Goal: Navigation & Orientation: Find specific page/section

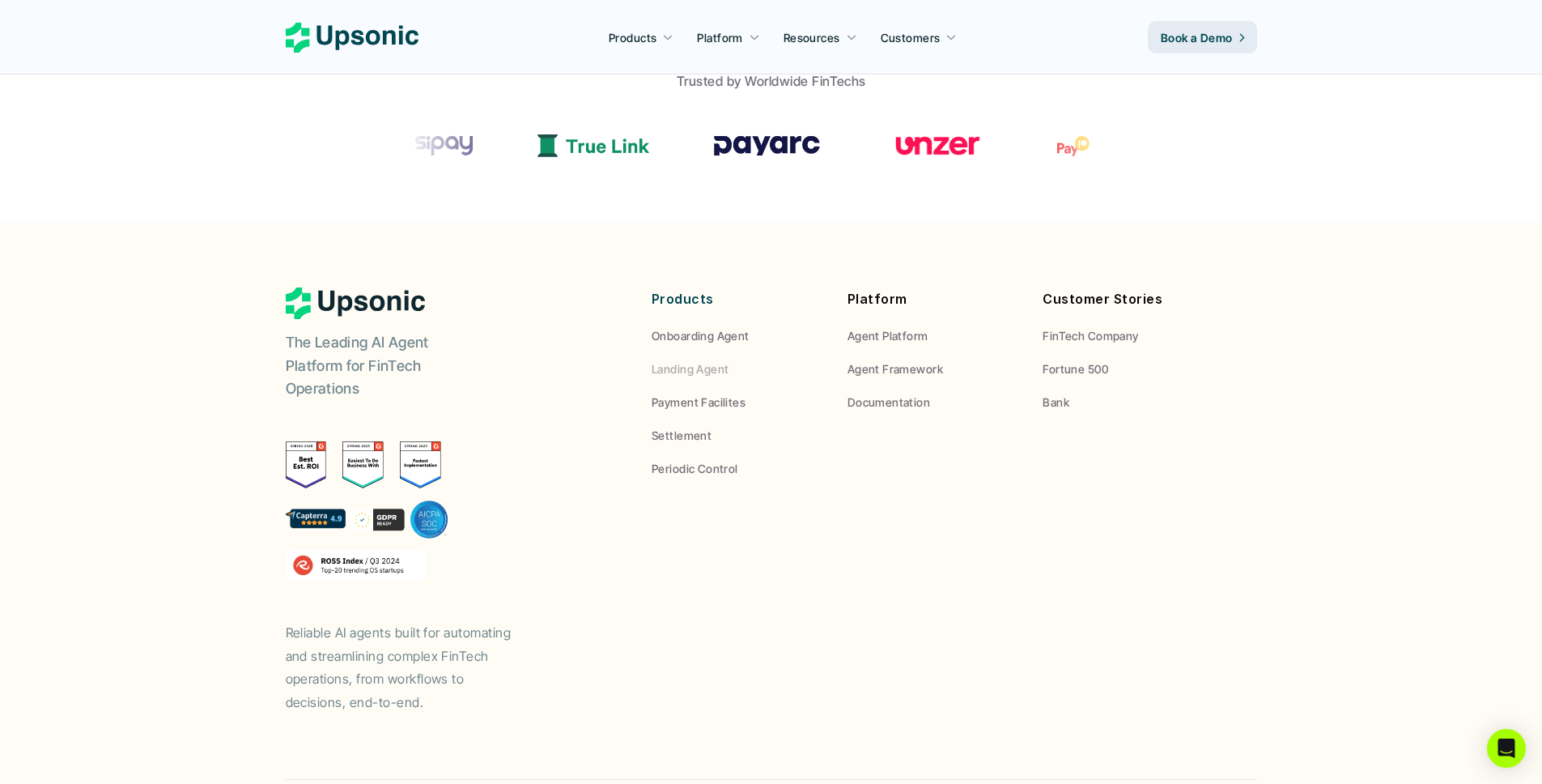
scroll to position [739, 0]
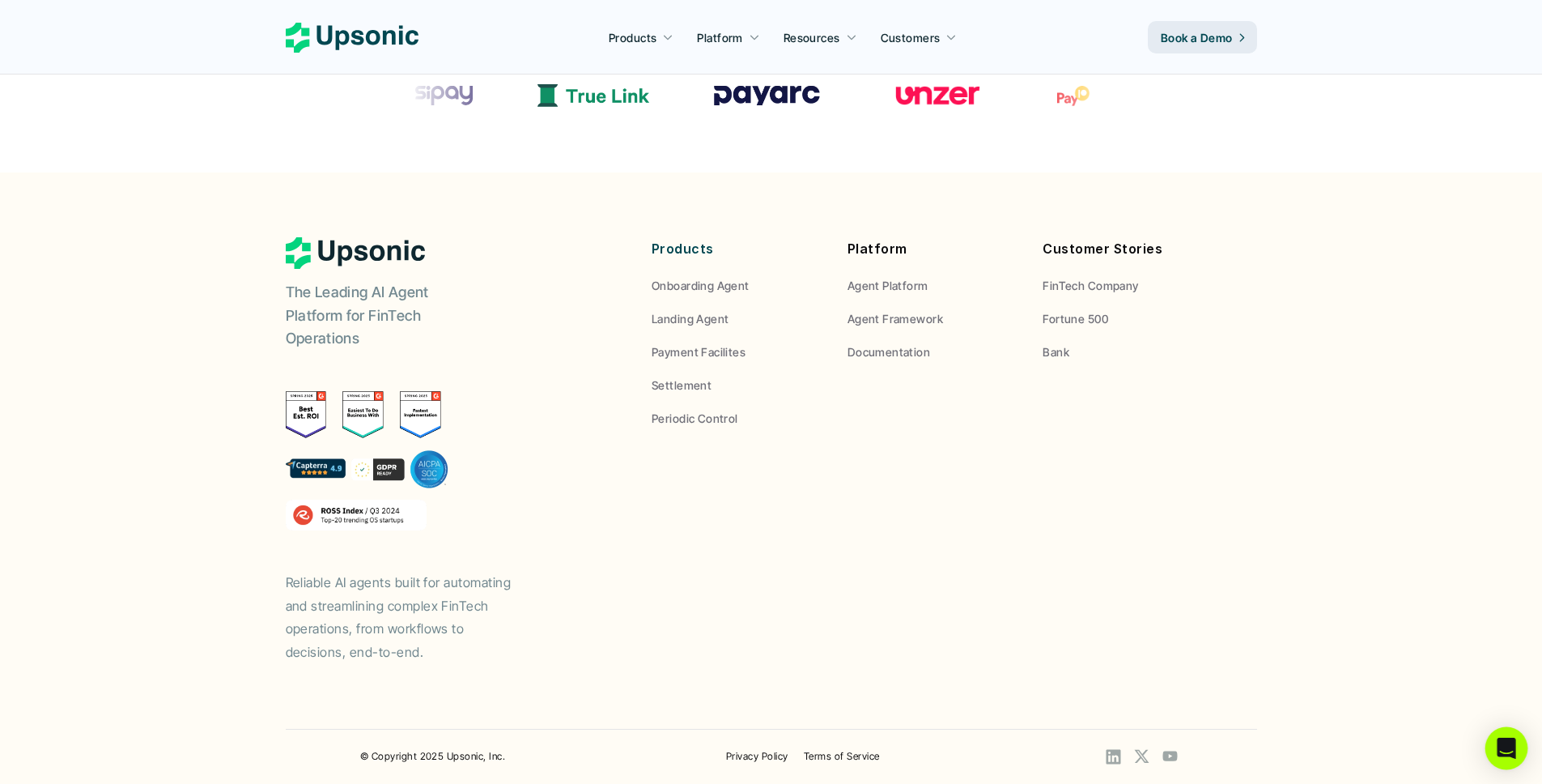
click at [1505, 740] on icon "Open Intercom Messenger" at bounding box center [1505, 748] width 19 height 21
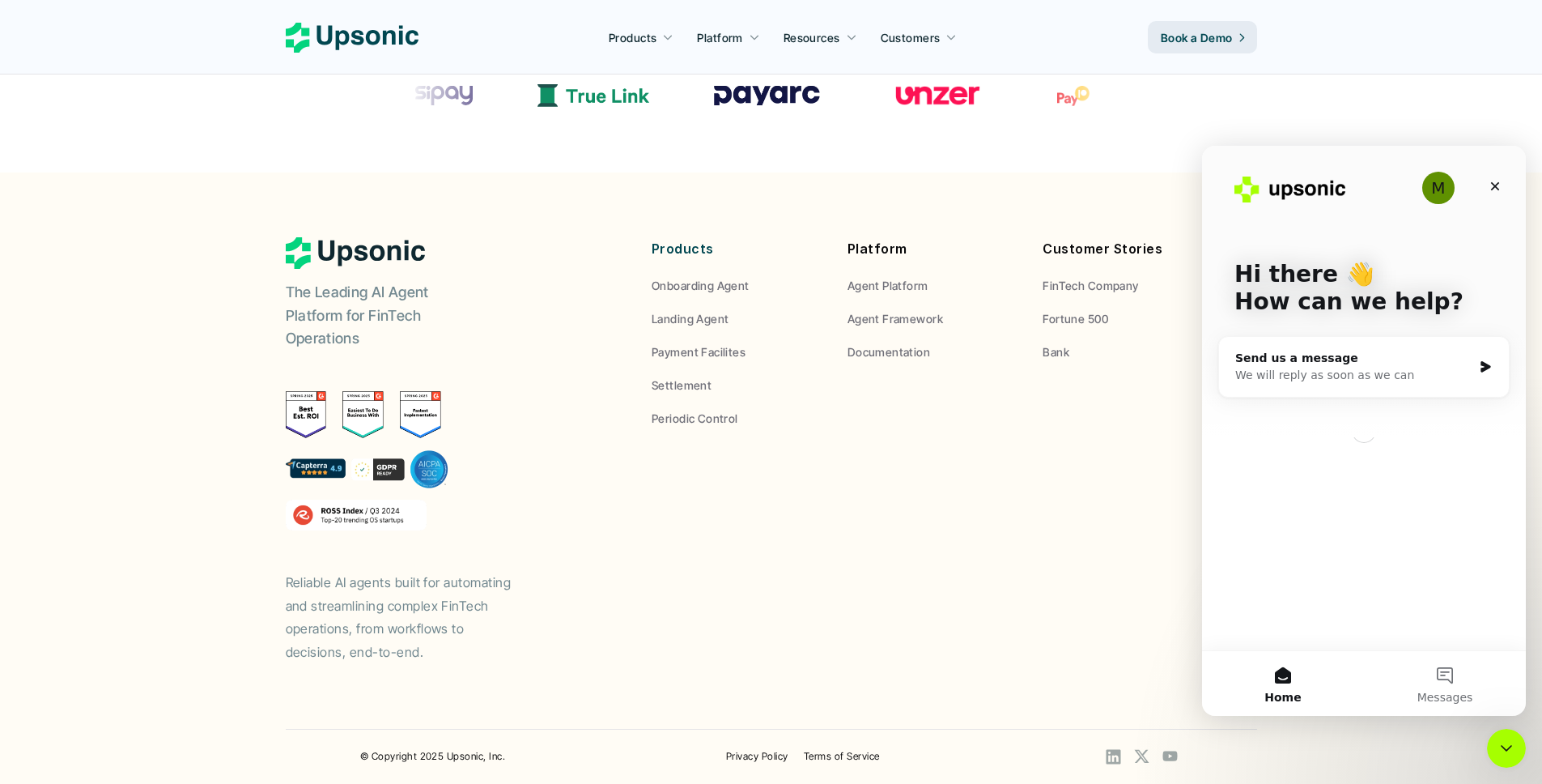
scroll to position [0, 0]
click at [1505, 741] on icon "Close Intercom Messenger" at bounding box center [1506, 748] width 19 height 19
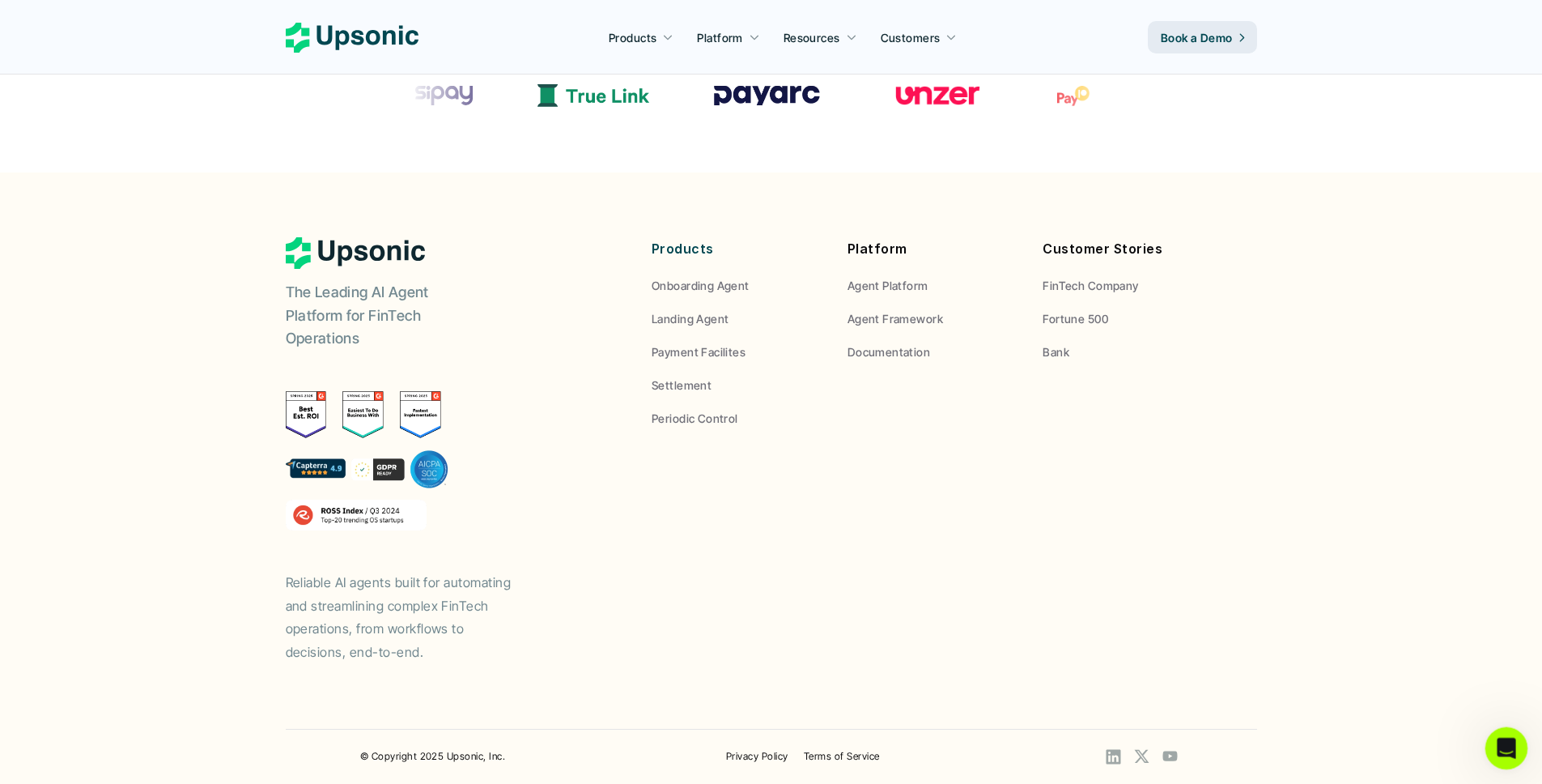
click at [1502, 740] on icon "Open Intercom Messenger" at bounding box center [1504, 746] width 27 height 27
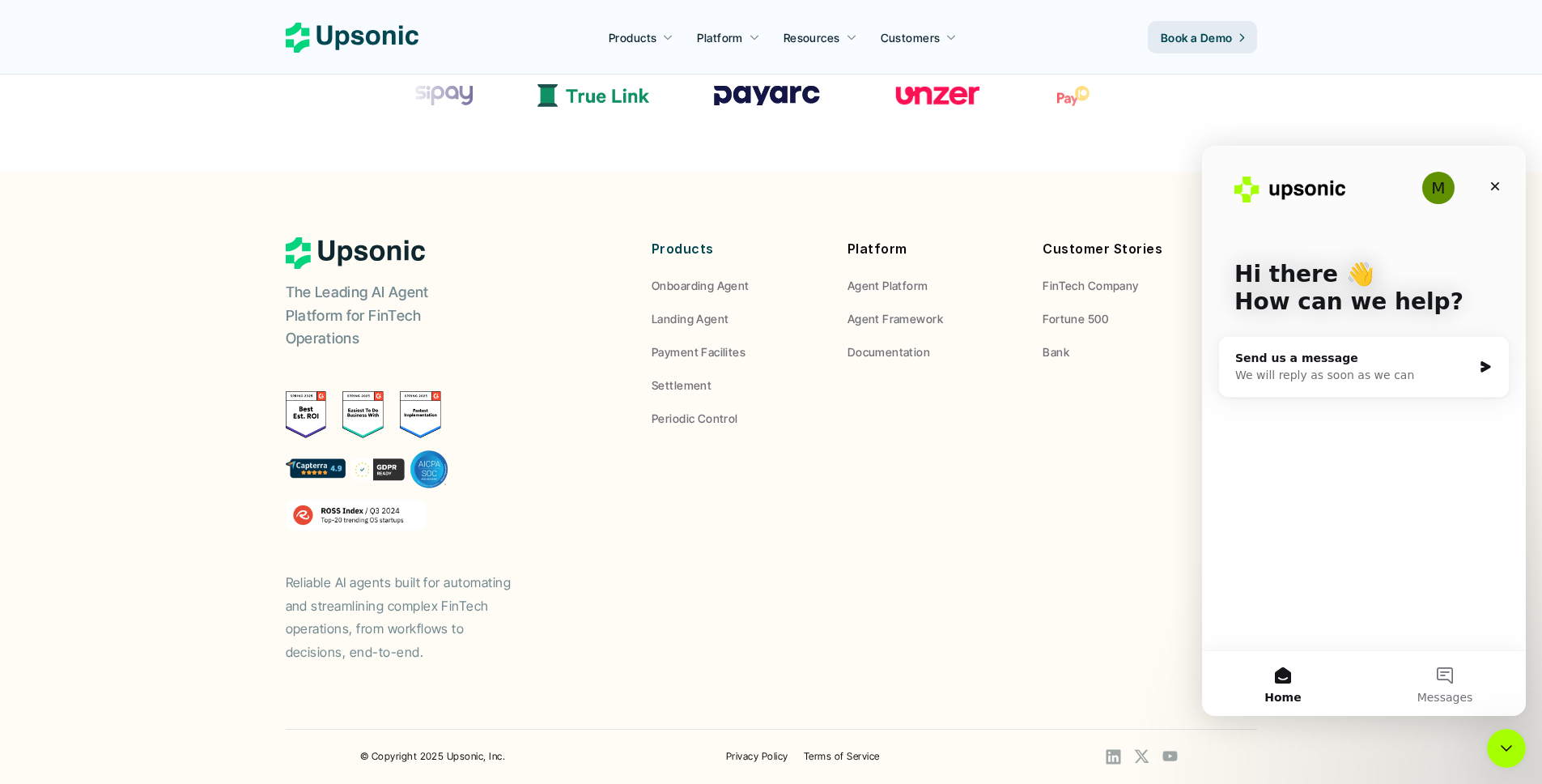
click at [1435, 195] on div "M" at bounding box center [1439, 188] width 32 height 32
click at [1504, 192] on div "Close" at bounding box center [1495, 186] width 29 height 29
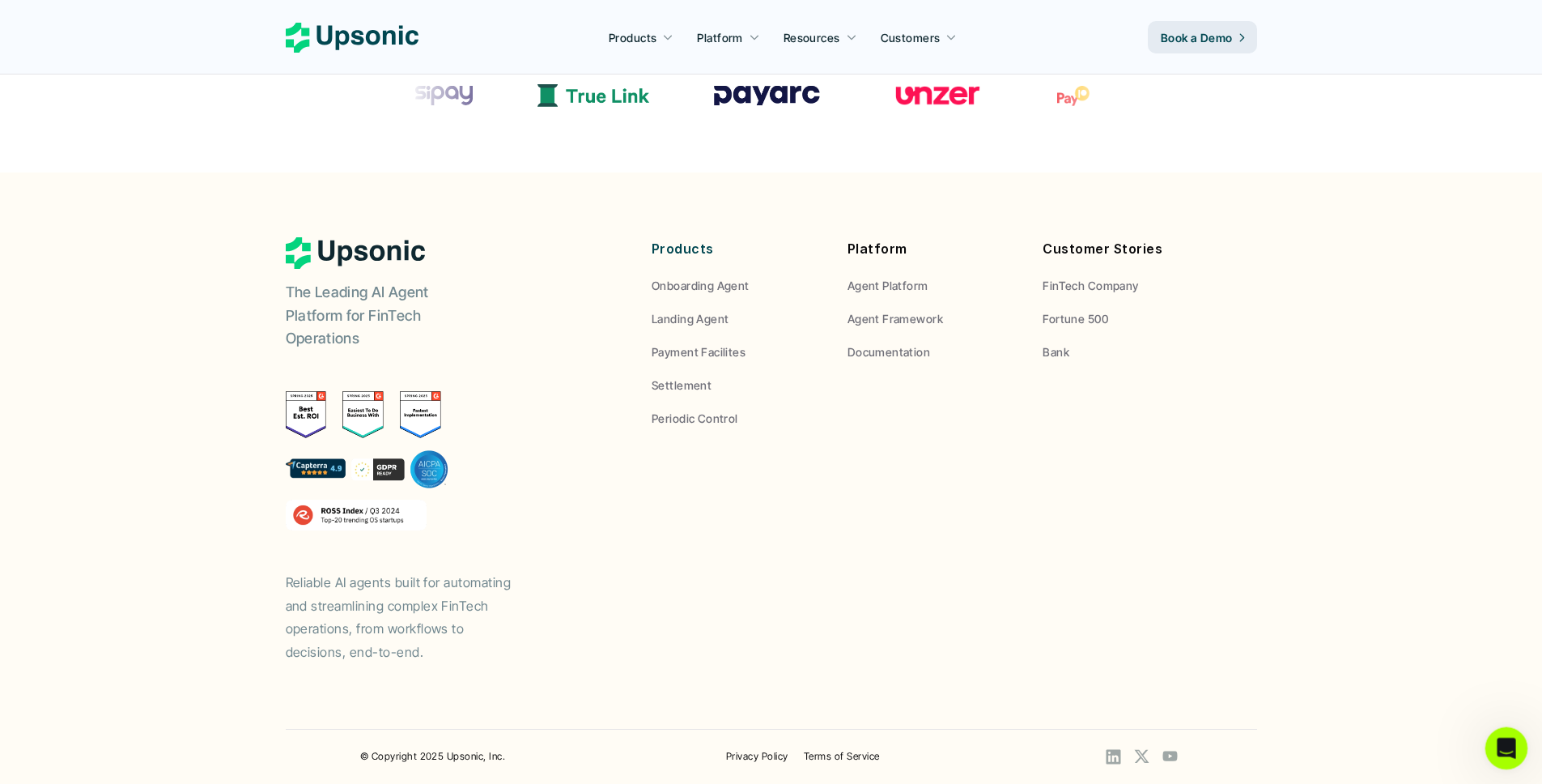
click at [1500, 747] on icon "Open Intercom Messenger" at bounding box center [1504, 746] width 27 height 27
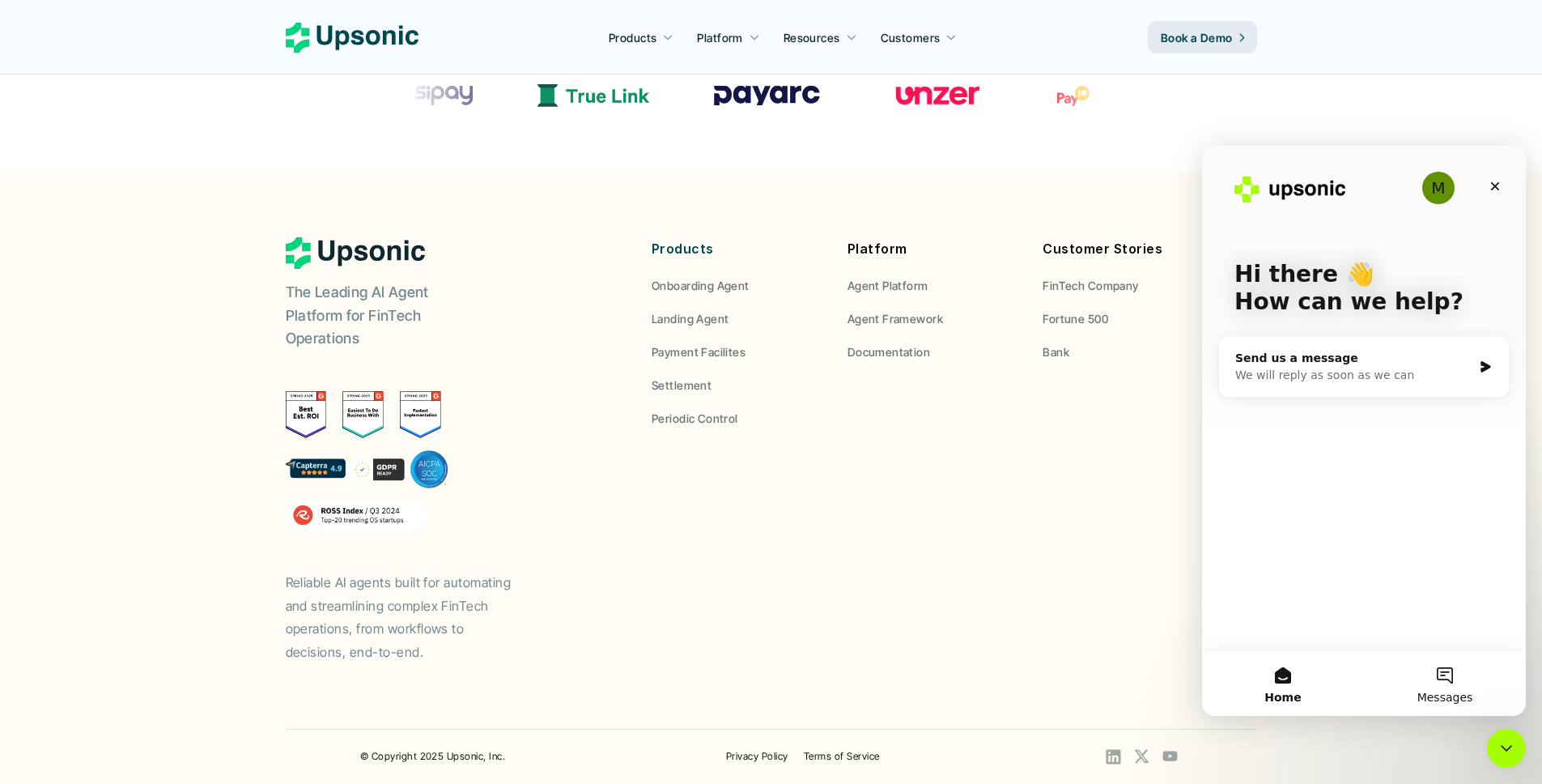
click at [1466, 696] on span "Messages" at bounding box center [1445, 697] width 56 height 11
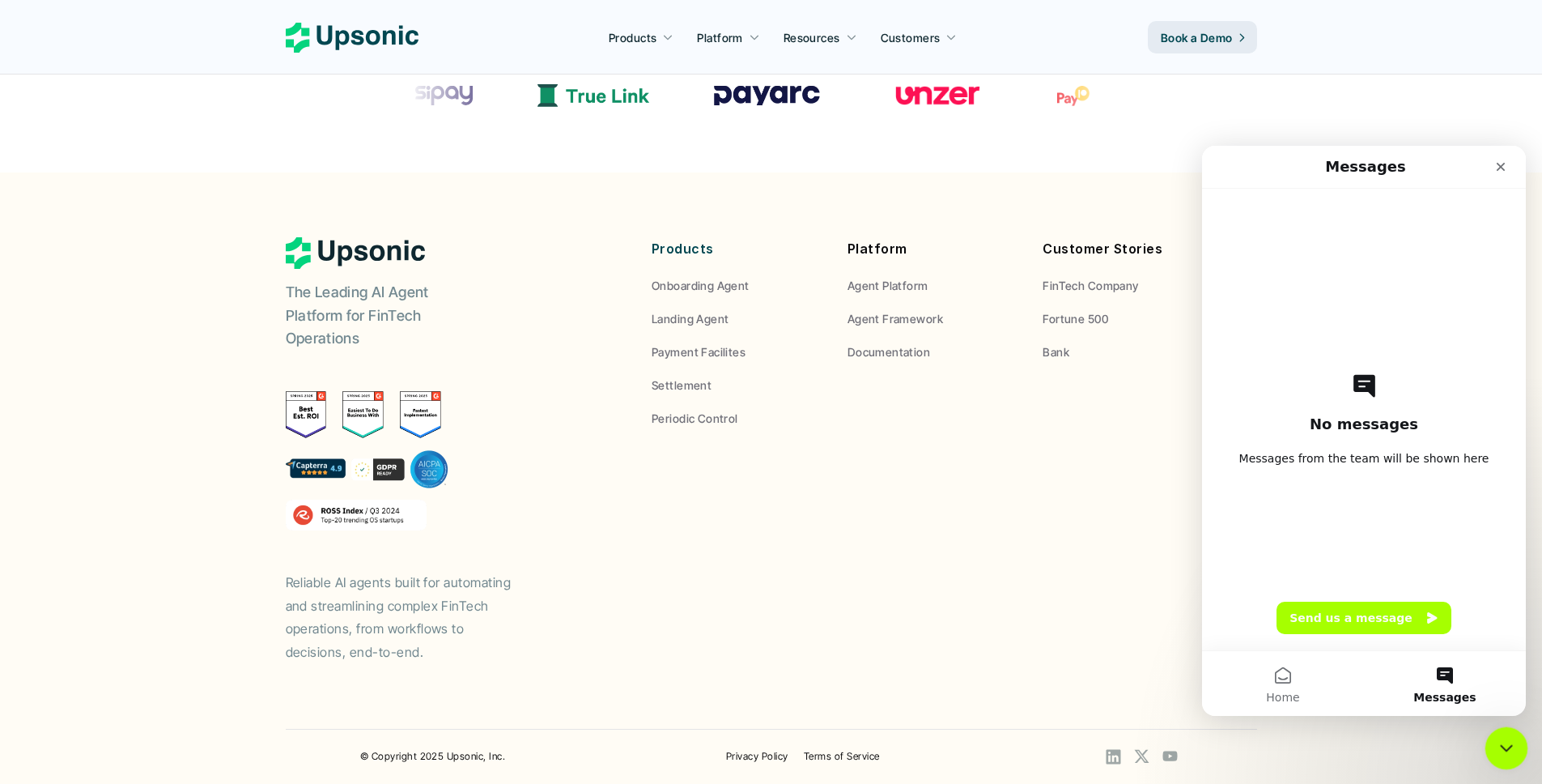
click at [1506, 750] on icon "Close Intercom Messenger" at bounding box center [1504, 746] width 19 height 19
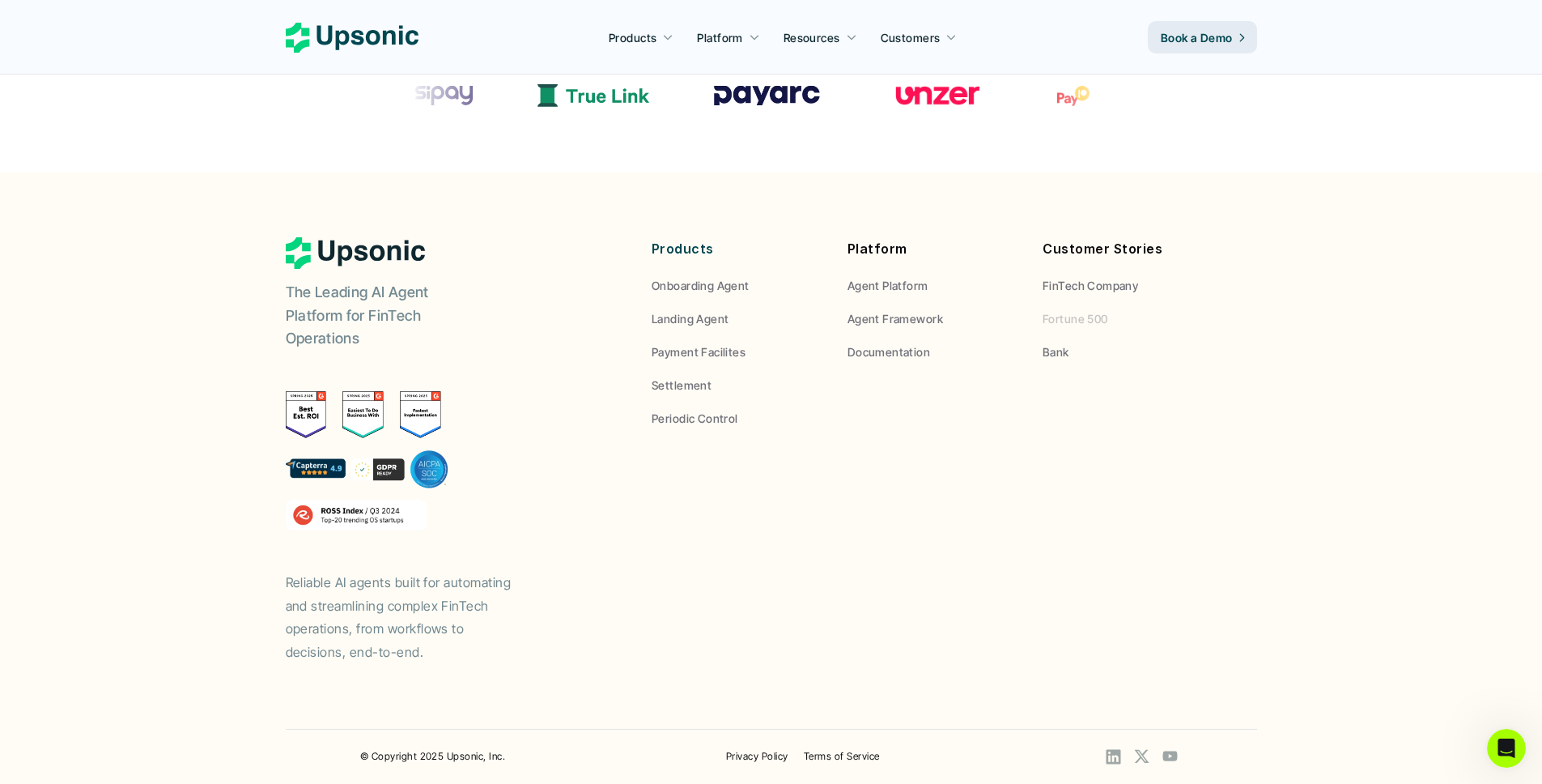
click at [1059, 319] on p "Fortune 500" at bounding box center [1075, 318] width 66 height 17
click at [1064, 297] on div "Customer Stories FinTech Company Fortune 500 Bank" at bounding box center [1128, 298] width 171 height 123
click at [1064, 288] on p "FinTech Company" at bounding box center [1090, 285] width 96 height 17
click at [901, 288] on p "Agent Platform" at bounding box center [888, 285] width 81 height 17
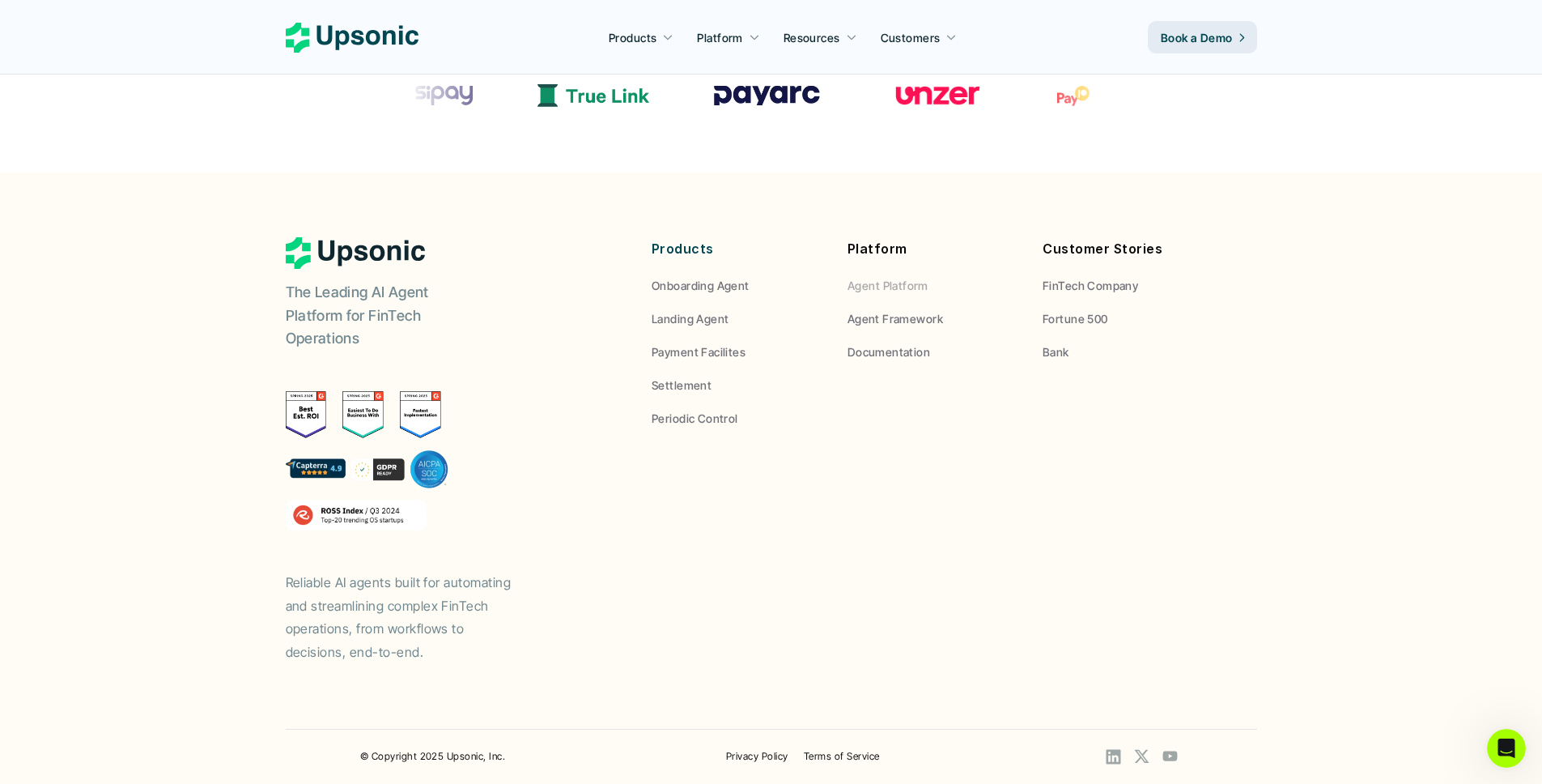
click at [901, 288] on p "Agent Platform" at bounding box center [888, 285] width 81 height 17
click at [864, 336] on div "Platform Agent Platform Agent Framework Documentation" at bounding box center [933, 298] width 171 height 123
click at [886, 321] on p "Agent Framework" at bounding box center [895, 318] width 96 height 17
click at [685, 284] on p "Onboarding Agent" at bounding box center [700, 285] width 98 height 17
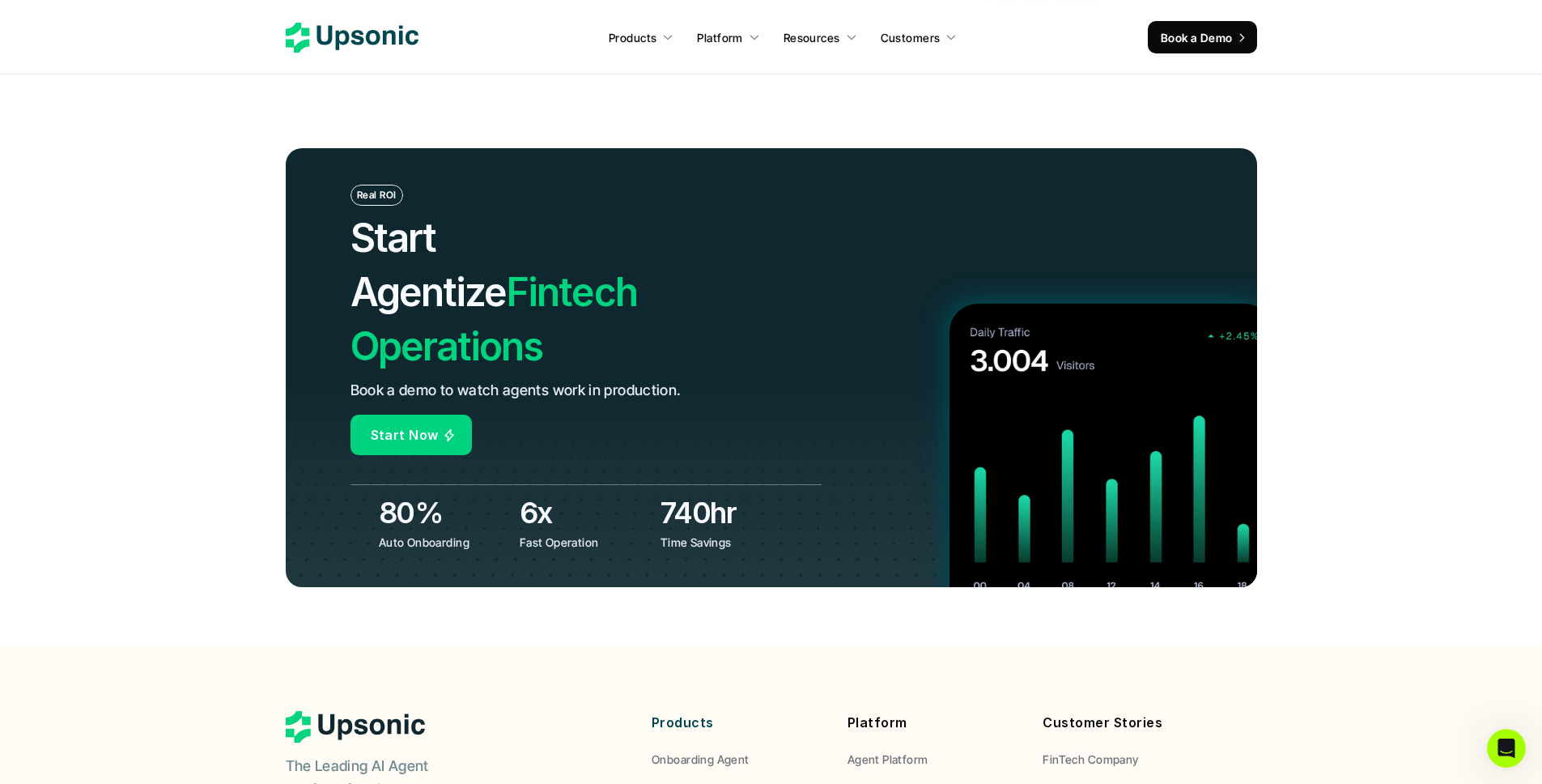
scroll to position [6297, 0]
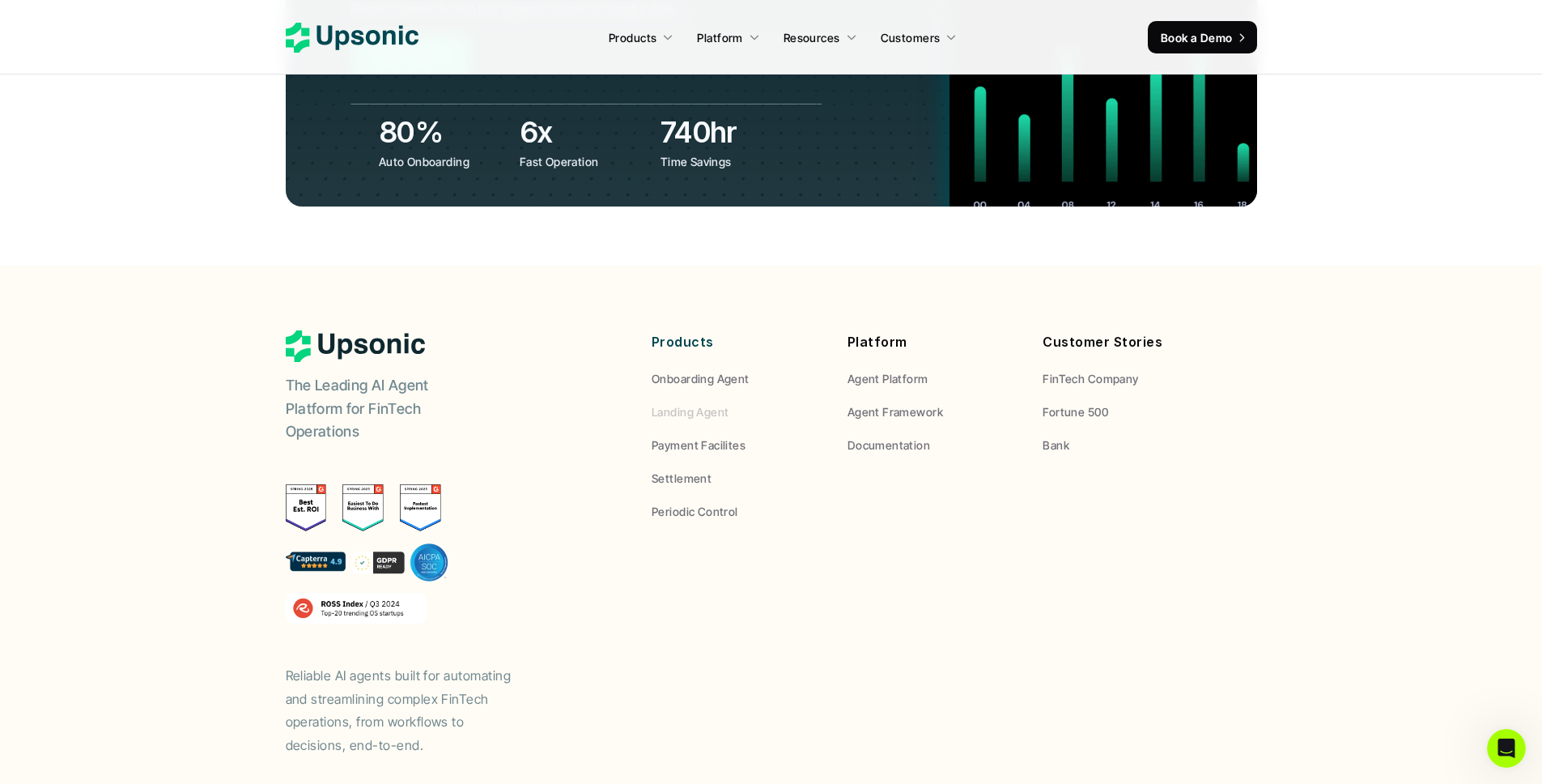
click at [687, 403] on p "Landing Agent" at bounding box center [690, 411] width 77 height 17
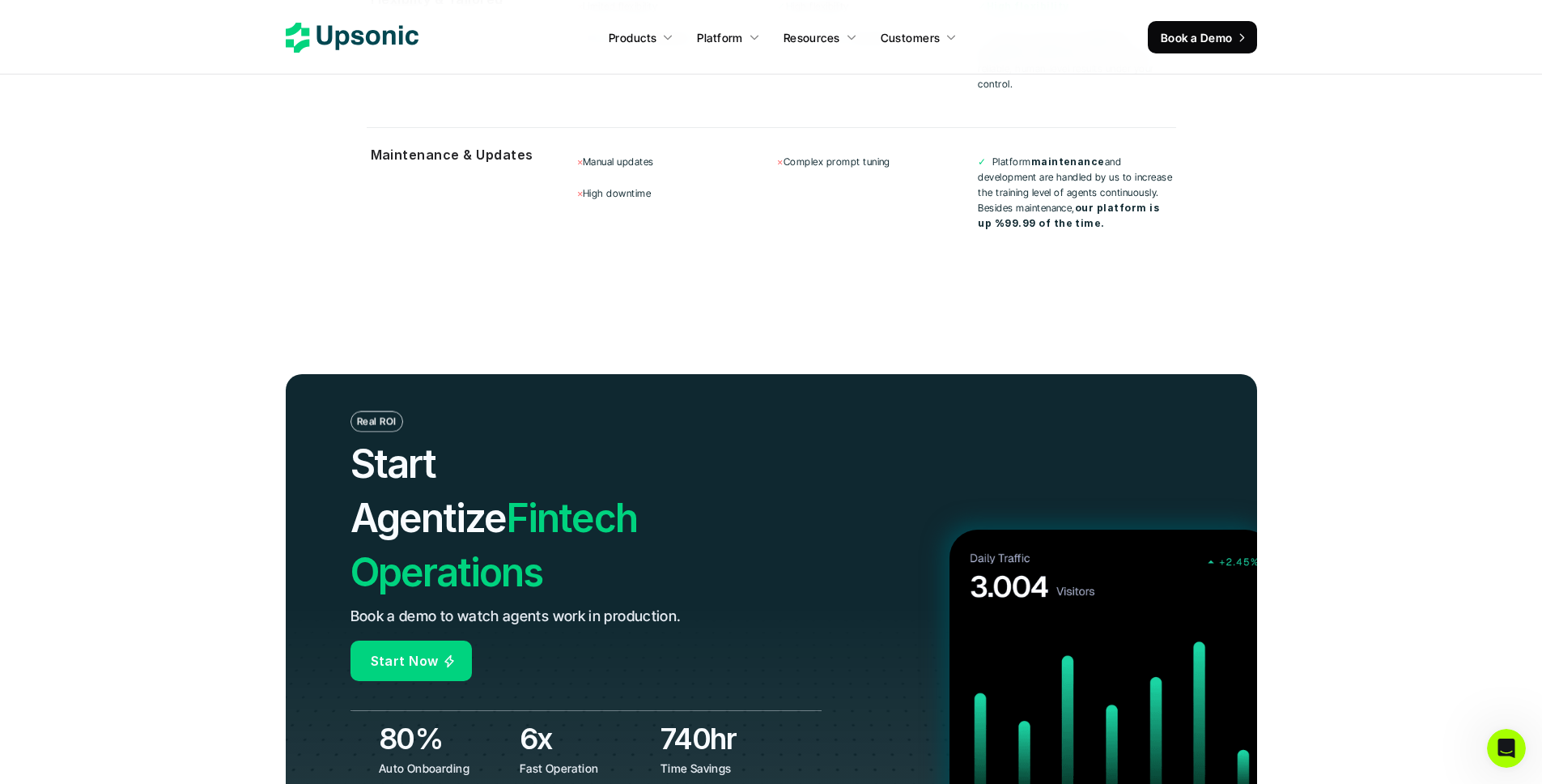
scroll to position [5722, 0]
